Goal: Information Seeking & Learning: Find contact information

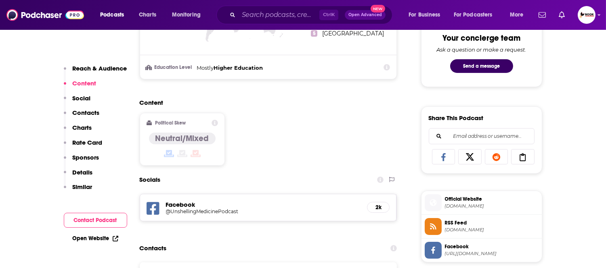
scroll to position [448, 0]
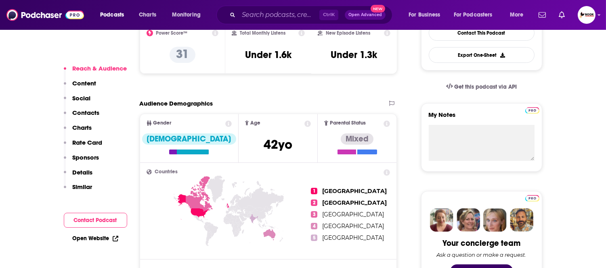
click at [89, 114] on p "Contacts" at bounding box center [86, 113] width 27 height 8
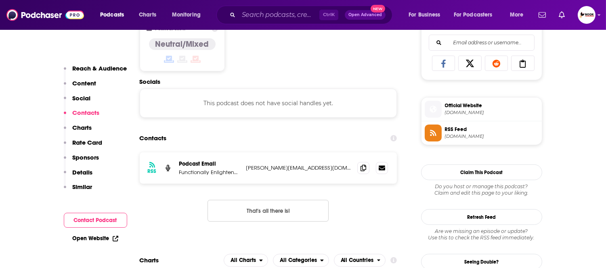
scroll to position [543, 0]
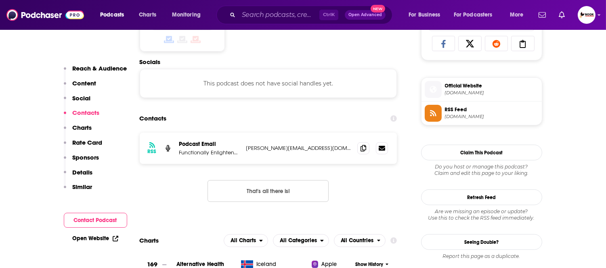
click at [87, 68] on p "Reach & Audience" at bounding box center [100, 69] width 54 height 8
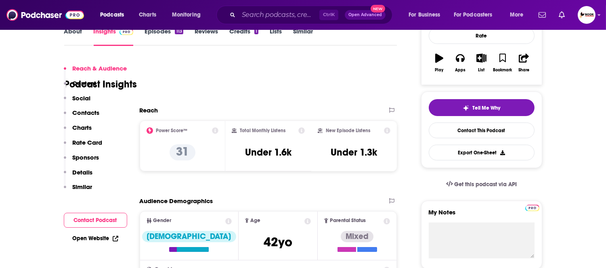
scroll to position [119, 0]
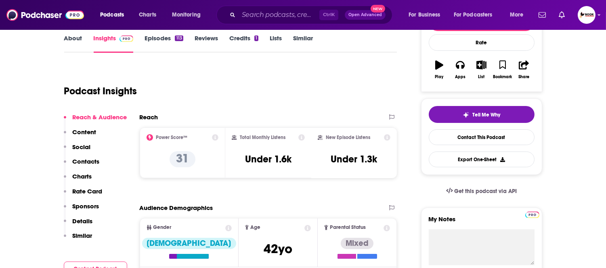
click at [75, 42] on link "About" at bounding box center [73, 43] width 18 height 19
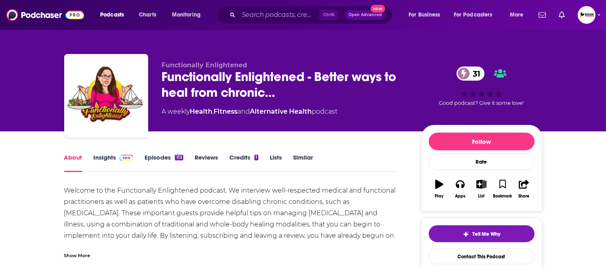
click at [82, 254] on div "Show More" at bounding box center [77, 255] width 26 height 8
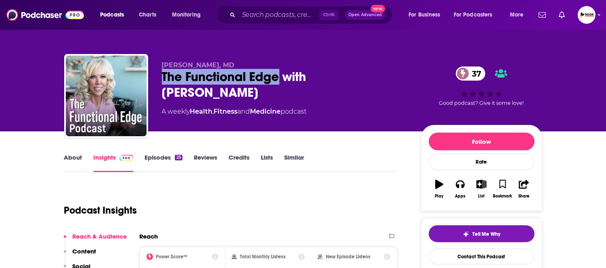
drag, startPoint x: 162, startPoint y: 82, endPoint x: 277, endPoint y: 82, distance: 115.0
click at [277, 82] on div "The Functional Edge with Dr. Julia Ward 37" at bounding box center [285, 84] width 246 height 31
copy h2 "The Functional Edge"
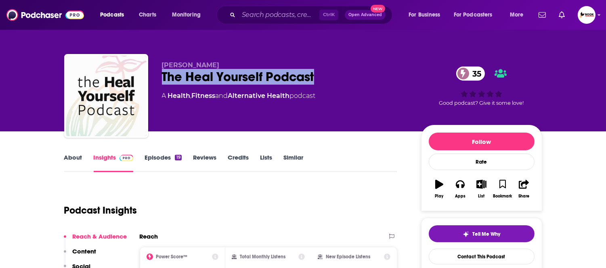
drag, startPoint x: 159, startPoint y: 78, endPoint x: 316, endPoint y: 78, distance: 157.4
click at [316, 78] on div "[PERSON_NAME] The Heal Yourself Podcast 35 A Health , Fitness and Alternative H…" at bounding box center [303, 97] width 478 height 87
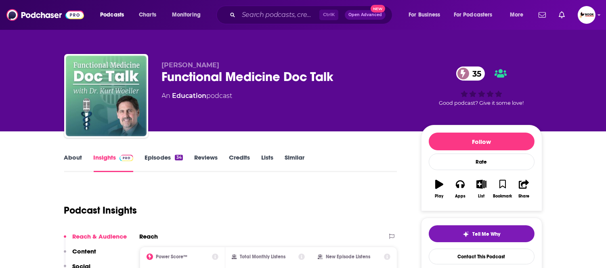
click at [281, 80] on div "Functional Medicine Doc Talk 35" at bounding box center [285, 77] width 246 height 16
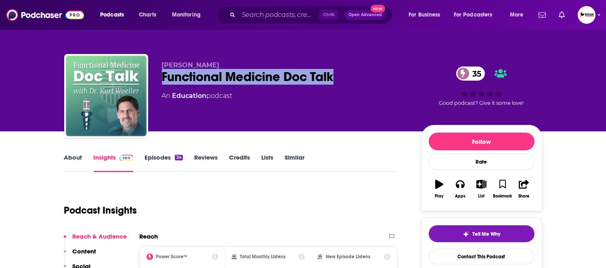
drag, startPoint x: 313, startPoint y: 82, endPoint x: 159, endPoint y: 81, distance: 153.4
click at [159, 81] on div "Dr. Kurt Woeller Functional Medicine Doc Talk 35 An Education podcast 35 Good p…" at bounding box center [303, 97] width 478 height 87
copy h2 "Functional Medicine Doc Talk"
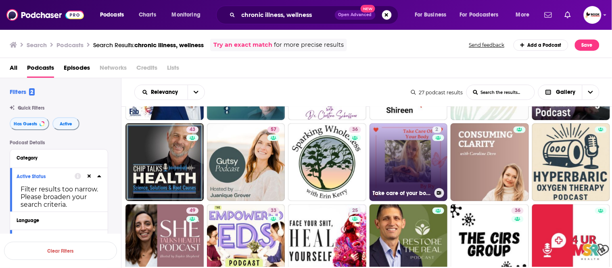
scroll to position [134, 0]
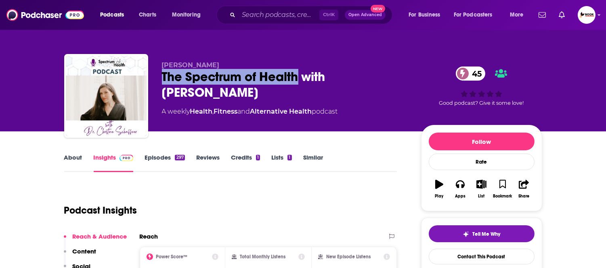
drag, startPoint x: 158, startPoint y: 79, endPoint x: 296, endPoint y: 79, distance: 138.0
click at [296, 79] on div "[PERSON_NAME] The Spectrum of Health with [PERSON_NAME] 45 A weekly Health , Fi…" at bounding box center [303, 97] width 478 height 87
copy h2 "The Spectrum of Health"
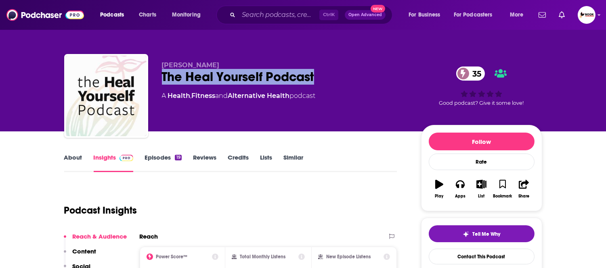
drag, startPoint x: 160, startPoint y: 81, endPoint x: 327, endPoint y: 88, distance: 167.2
click at [323, 83] on div "Theresa Piela The Heal Yourself Podcast 35 A Health , Fitness and Alternative H…" at bounding box center [303, 97] width 478 height 87
copy h2 "The Heal Yourself Podcast"
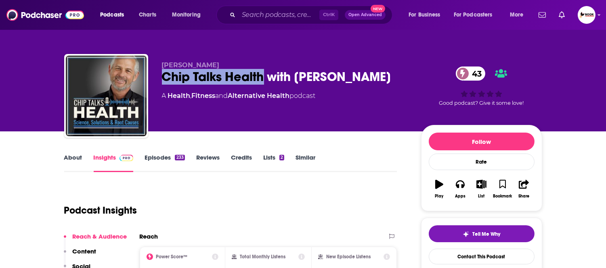
drag, startPoint x: 155, startPoint y: 80, endPoint x: 264, endPoint y: 80, distance: 109.4
click at [264, 80] on div "[PERSON_NAME] Talks Health with [PERSON_NAME] 43 A Health , Fitness and Alterna…" at bounding box center [303, 97] width 478 height 87
copy h2 "Chip Talks Health"
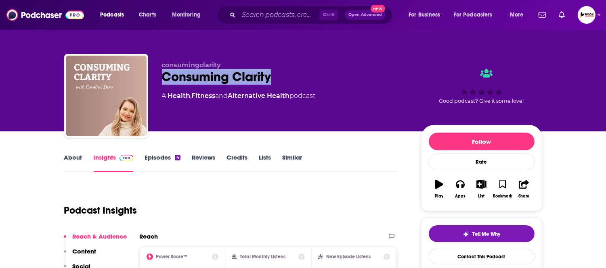
drag, startPoint x: 161, startPoint y: 85, endPoint x: 300, endPoint y: 87, distance: 138.9
click at [300, 87] on div "consumingclarity Consuming Clarity A Health , Fitness and Alternative Health po…" at bounding box center [285, 93] width 246 height 65
copy h2 "Consuming Clarity"
click at [71, 157] on link "About" at bounding box center [73, 163] width 18 height 19
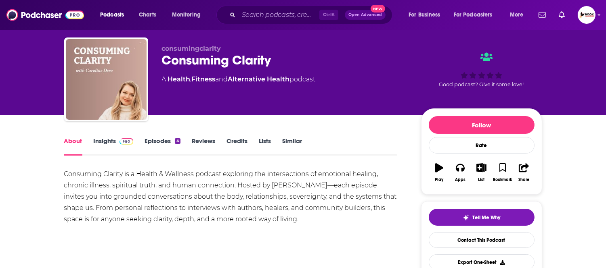
scroll to position [45, 0]
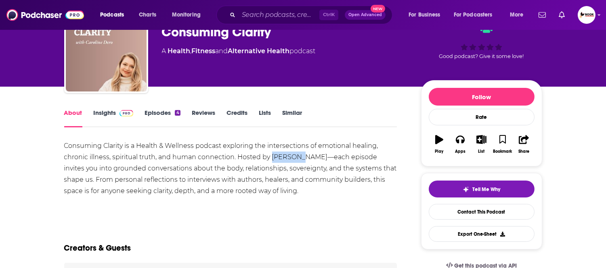
drag, startPoint x: 272, startPoint y: 159, endPoint x: 296, endPoint y: 159, distance: 23.4
click at [296, 159] on div "Consuming Clarity is a Health & Wellness podcast exploring the intersections of…" at bounding box center [230, 168] width 333 height 57
copy div "Caroline"
click at [104, 113] on link "Insights" at bounding box center [114, 118] width 40 height 19
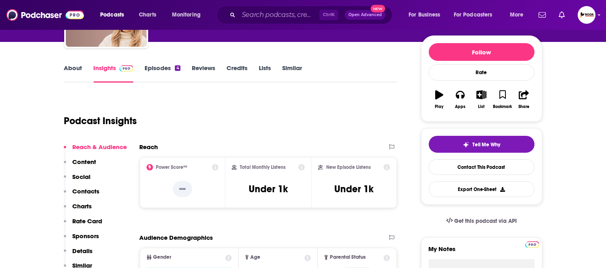
click at [97, 191] on p "Contacts" at bounding box center [86, 192] width 27 height 8
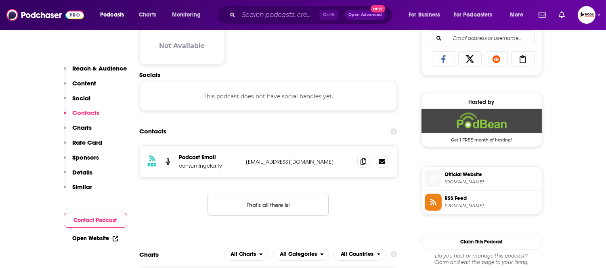
scroll to position [540, 0]
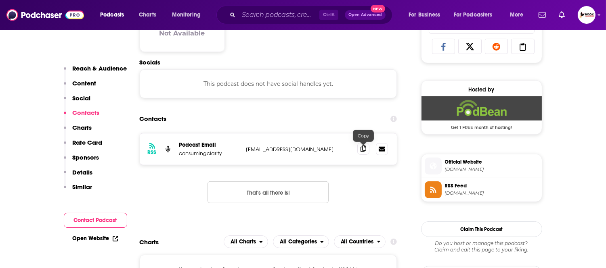
click at [362, 151] on icon at bounding box center [363, 149] width 6 height 6
click at [97, 242] on div "Open Website" at bounding box center [95, 238] width 63 height 15
click at [94, 239] on link "Open Website" at bounding box center [96, 238] width 46 height 7
